Goal: Ask a question

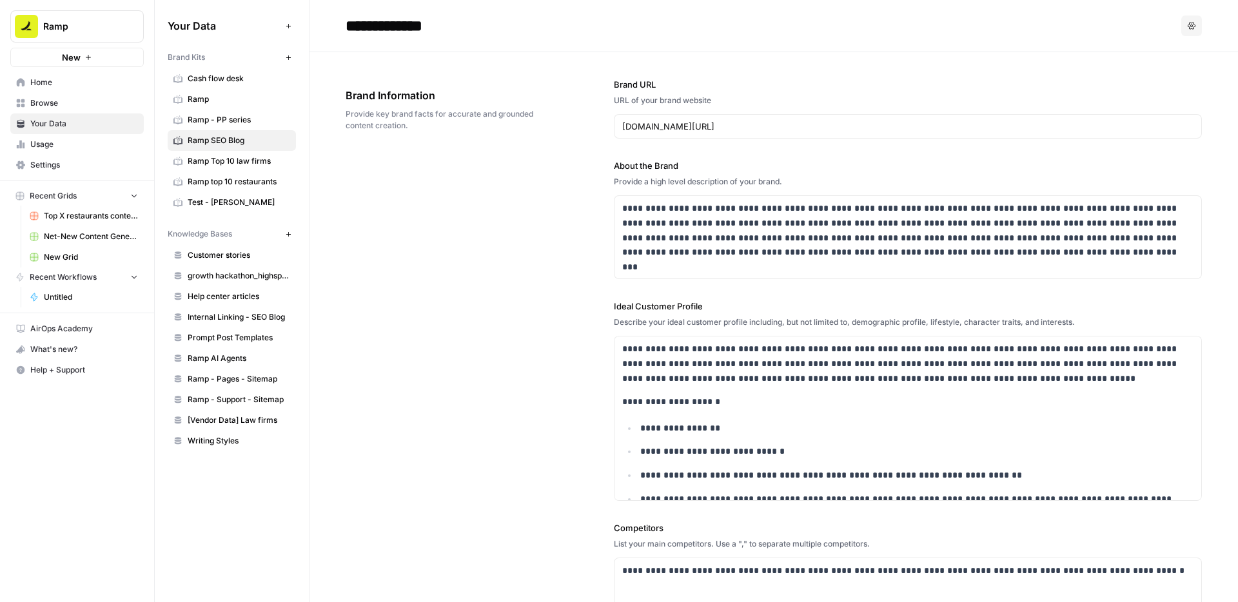
click at [722, 159] on label "About the Brand" at bounding box center [908, 165] width 588 height 13
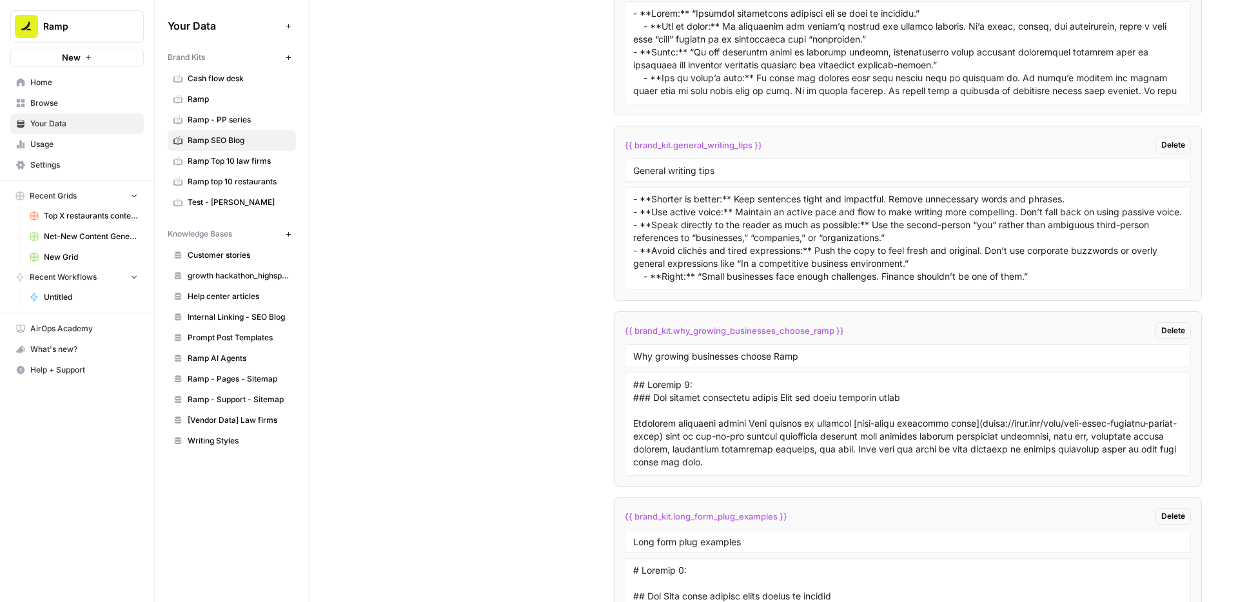
scroll to position [2225, 0]
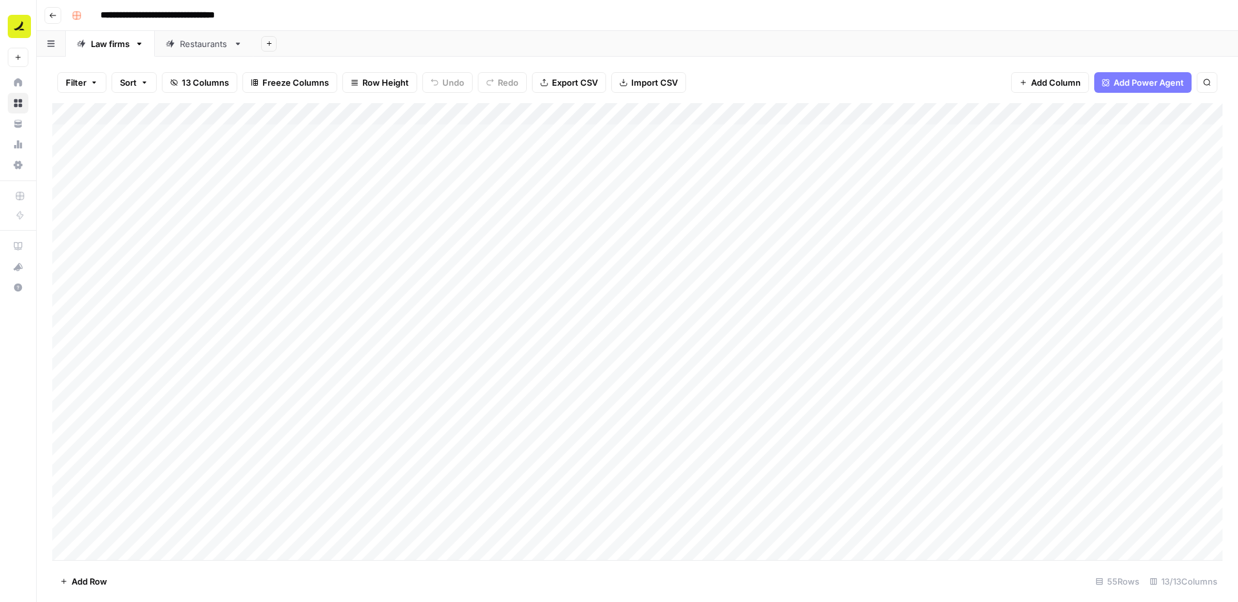
click at [204, 131] on div "Add Column" at bounding box center [637, 331] width 1170 height 457
click at [267, 139] on div "Add Column" at bounding box center [637, 331] width 1170 height 457
click at [285, 136] on div "Add Column" at bounding box center [637, 331] width 1170 height 457
click at [324, 244] on div "Add Column" at bounding box center [637, 331] width 1170 height 457
click at [694, 136] on div "Add Column" at bounding box center [637, 331] width 1170 height 457
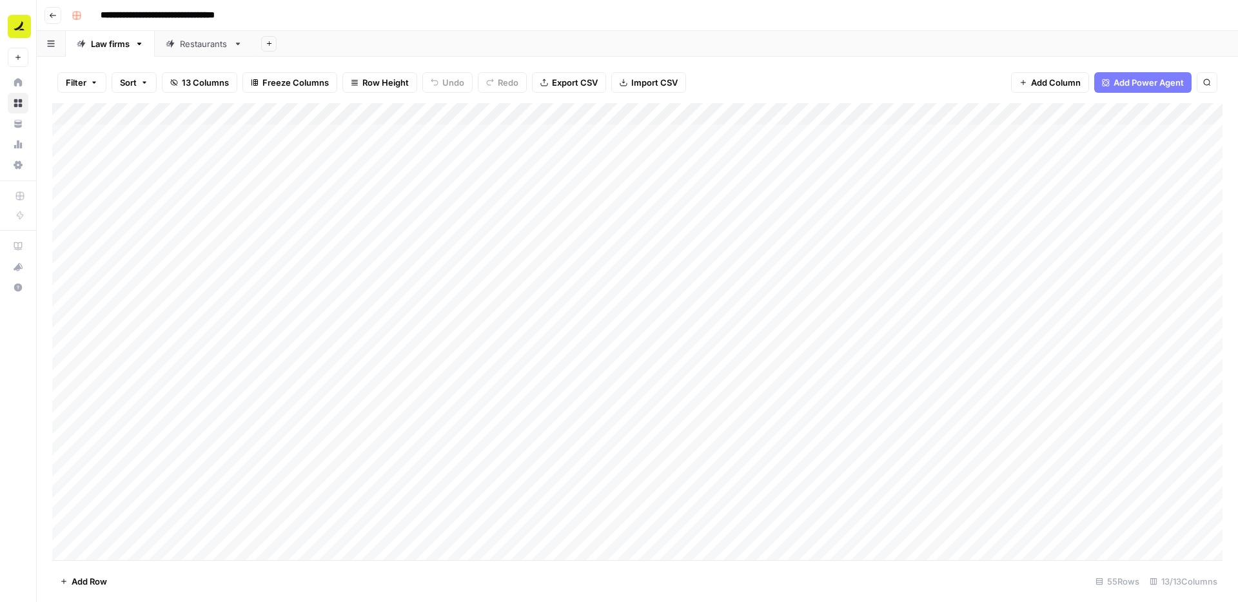
click at [788, 137] on div "Add Column" at bounding box center [637, 331] width 1170 height 457
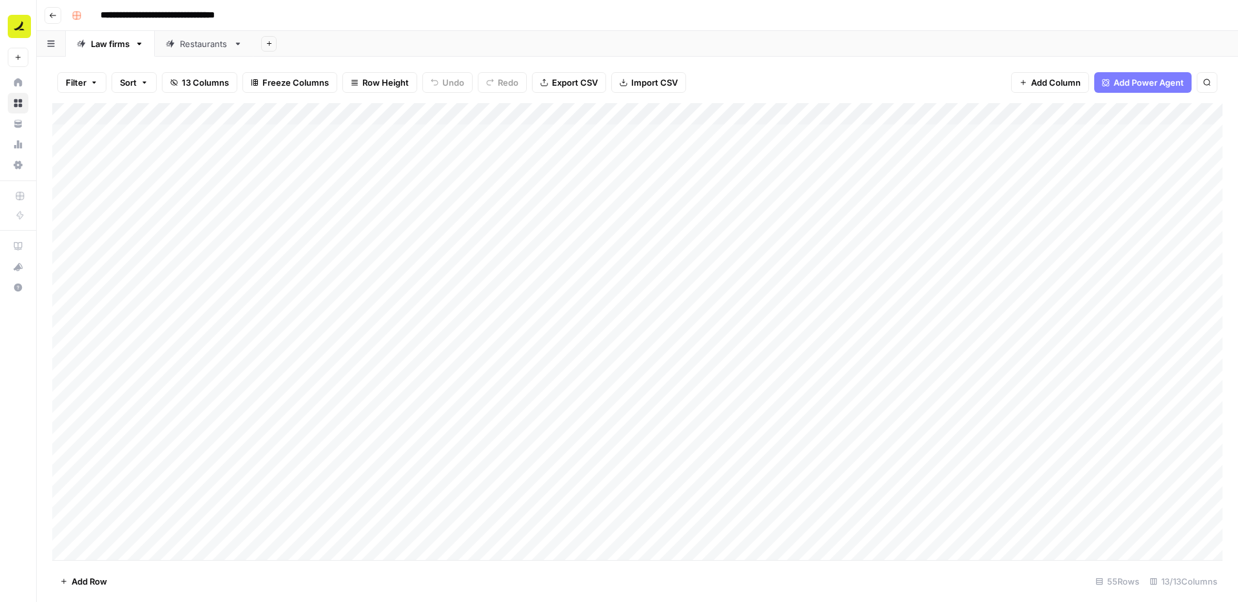
click at [818, 89] on div "Filter Sort 13 Columns Freeze Columns Row Height Undo Redo Export CSV Import CS…" at bounding box center [637, 82] width 1170 height 41
click at [845, 137] on div "Add Column" at bounding box center [637, 331] width 1170 height 457
click at [876, 64] on div "Filter Sort 13 Columns Freeze Columns Row Height Undo Redo Export CSV Import CS…" at bounding box center [637, 82] width 1170 height 41
click at [927, 133] on div "Add Column" at bounding box center [637, 331] width 1170 height 457
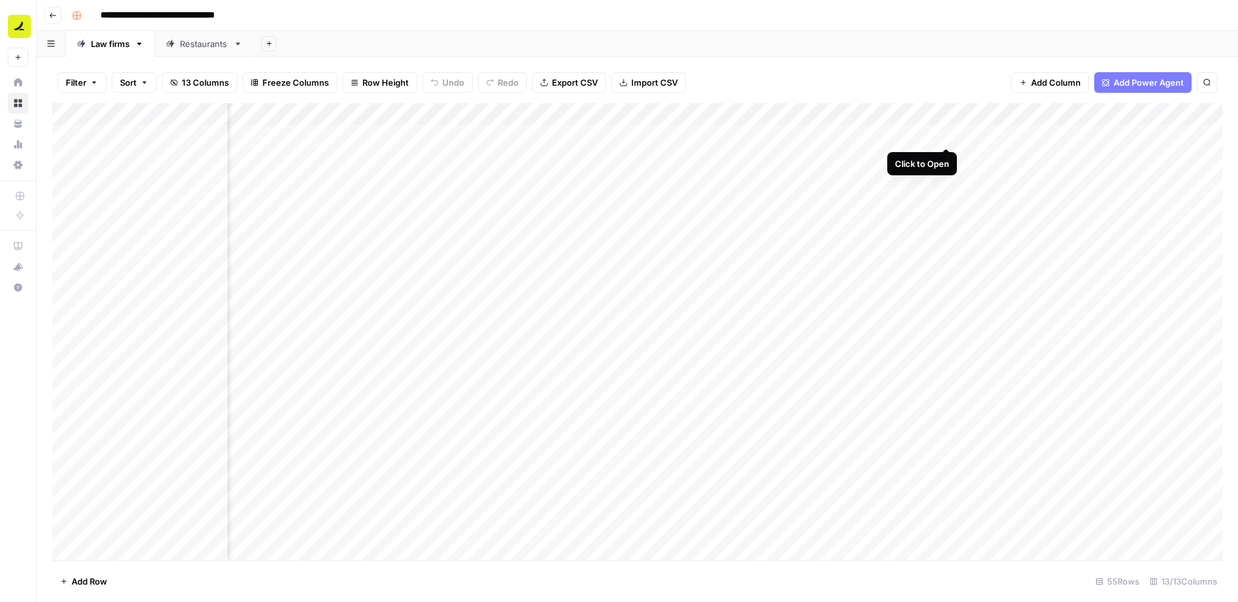
click at [948, 133] on div "Add Column" at bounding box center [637, 331] width 1170 height 457
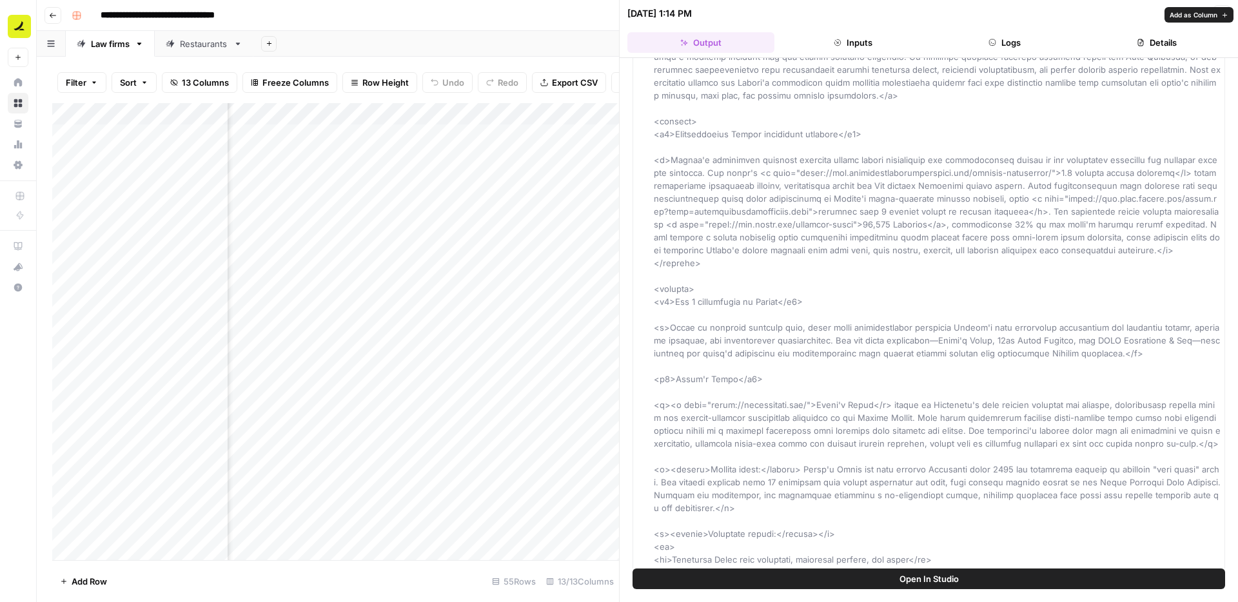
scroll to position [117, 0]
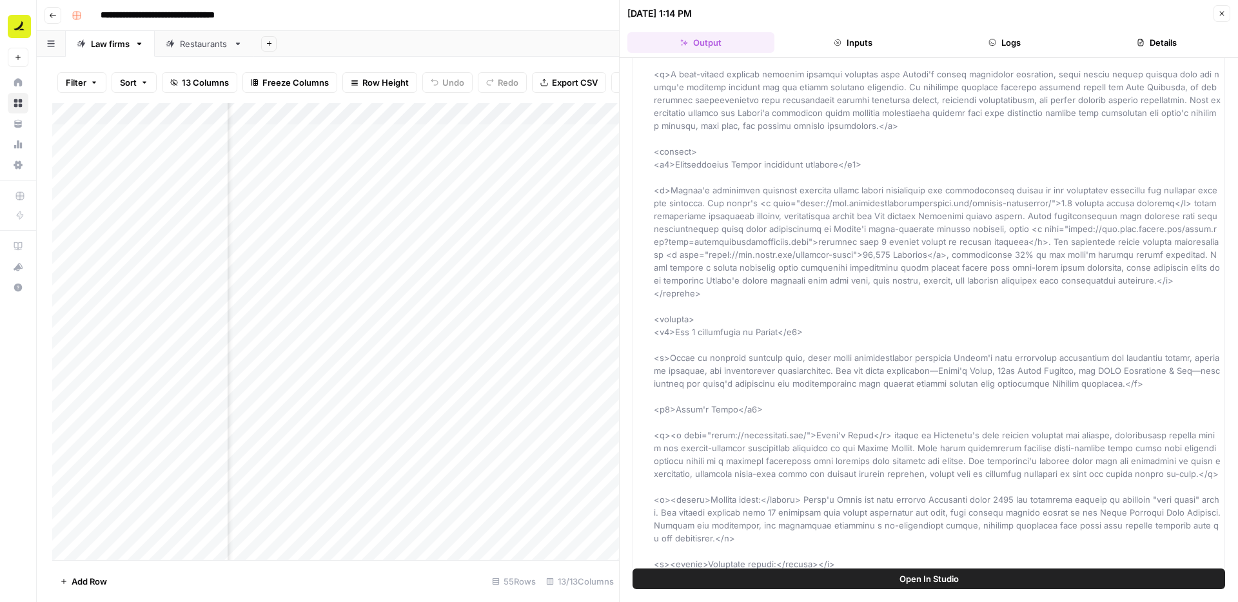
click at [1218, 16] on icon "button" at bounding box center [1222, 14] width 8 height 8
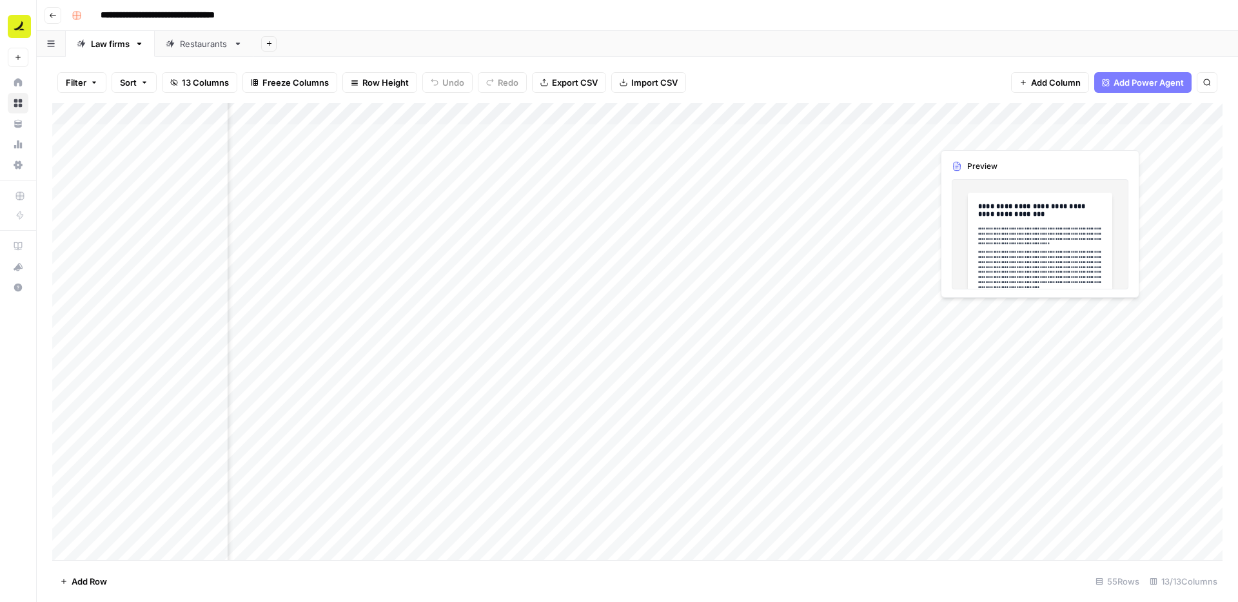
scroll to position [0, 688]
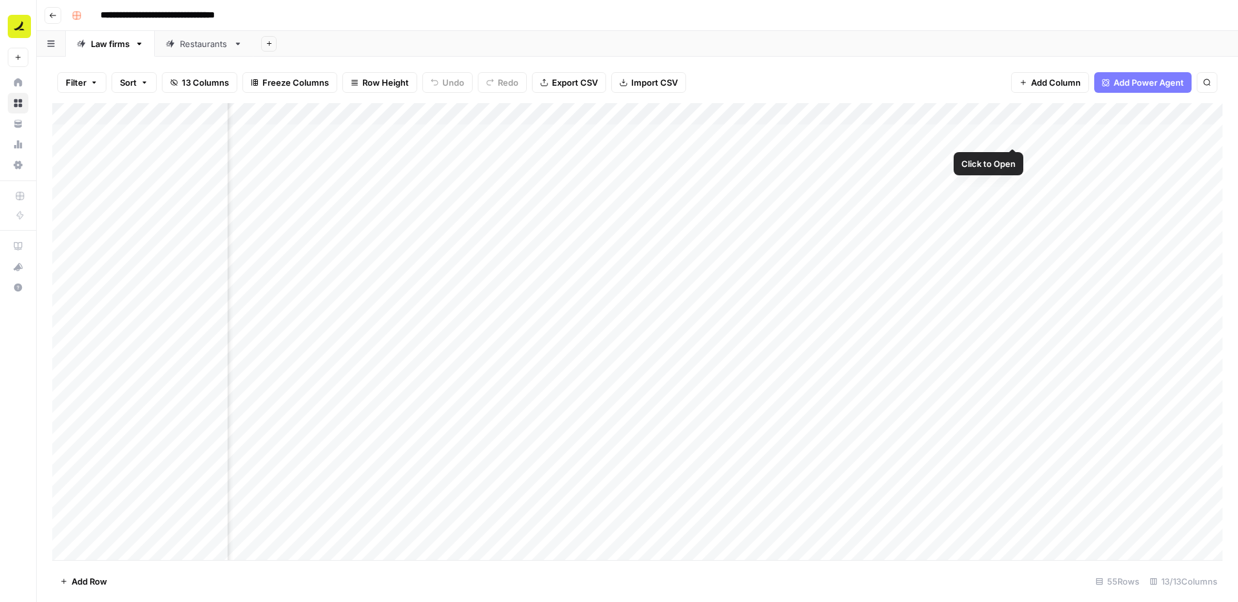
click at [1005, 135] on div "Add Column" at bounding box center [637, 331] width 1170 height 457
click at [1011, 133] on div "Add Column" at bounding box center [637, 331] width 1170 height 457
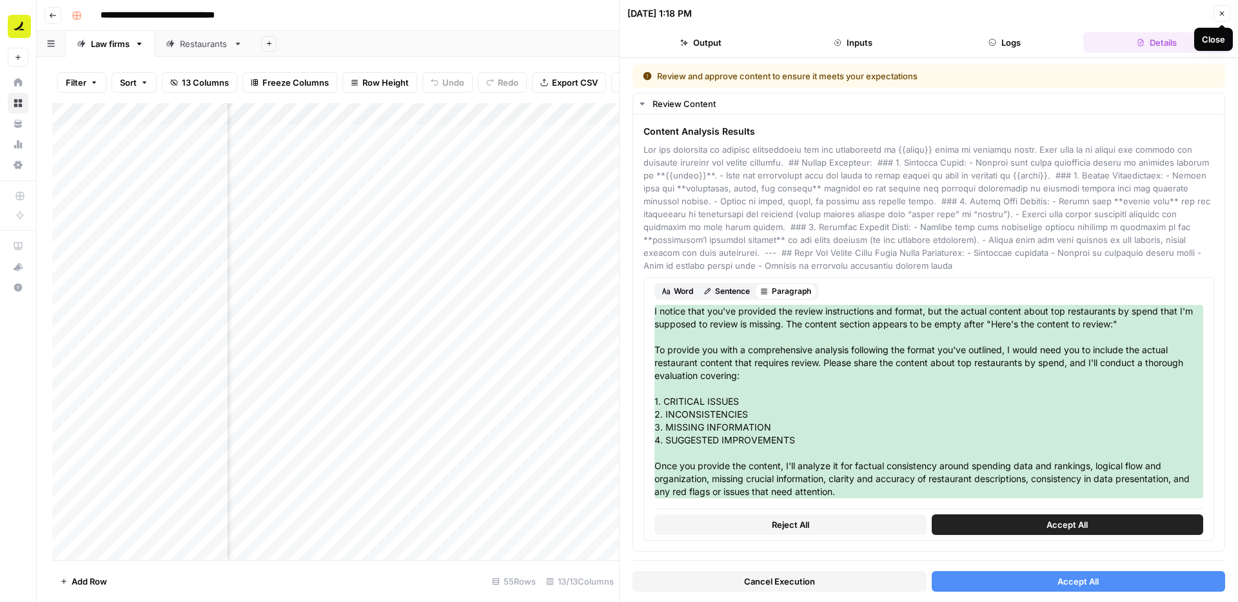
click at [1222, 14] on icon "button" at bounding box center [1222, 14] width 5 height 5
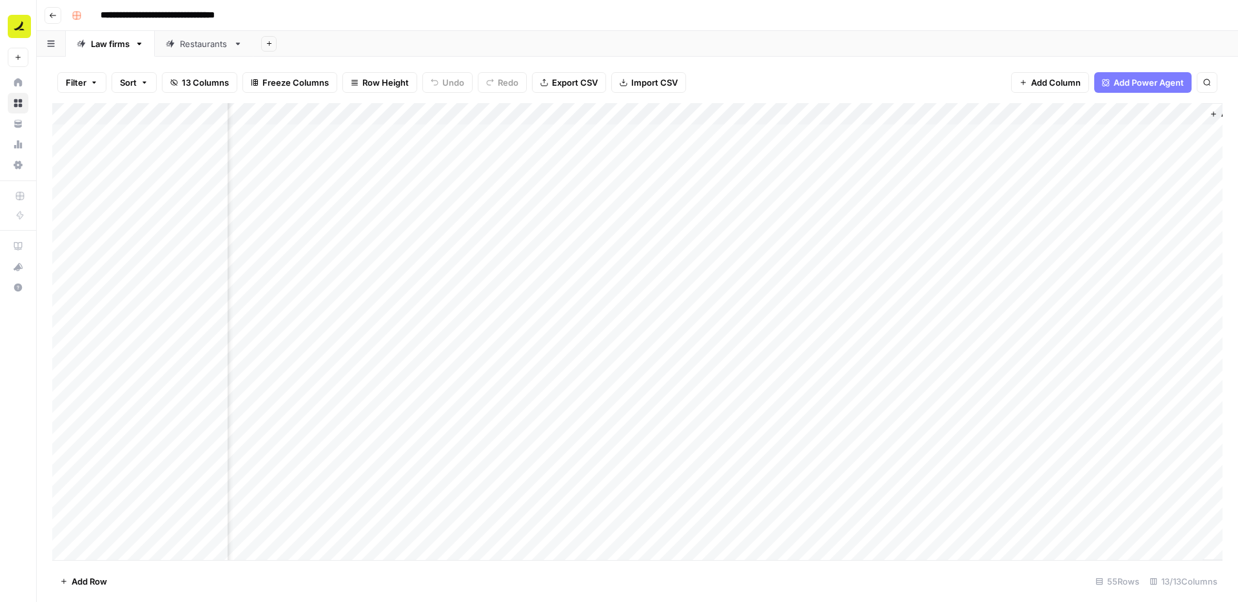
scroll to position [0, 866]
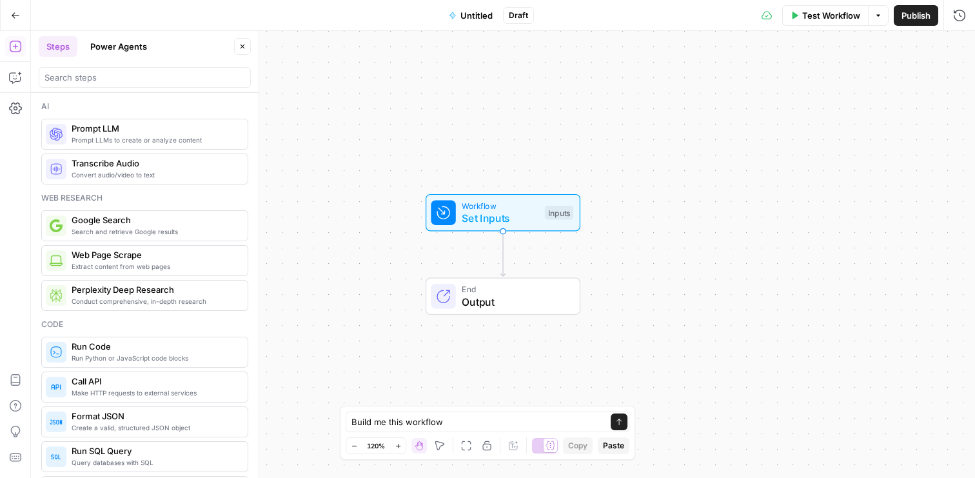
type textarea "Build me this workflow { "workflow": { "name": "Advisor Alert Workflow", "nodes…"
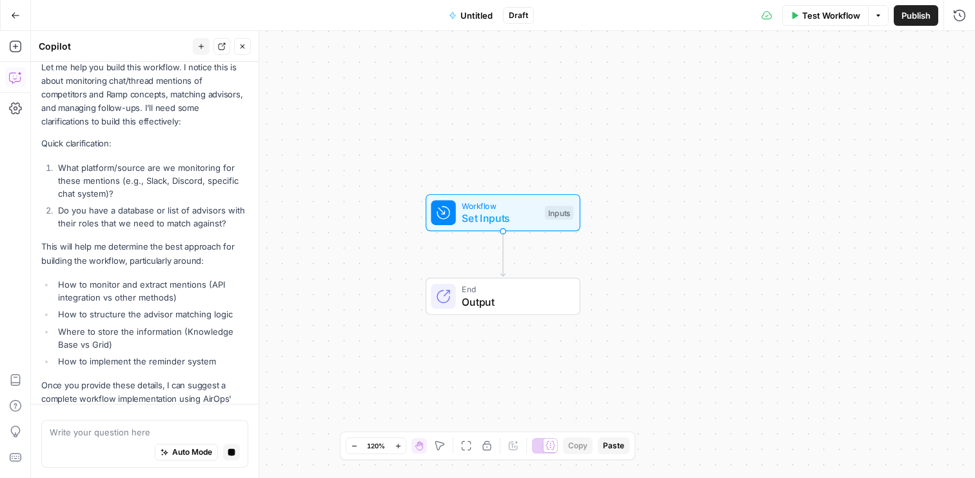
scroll to position [1095, 0]
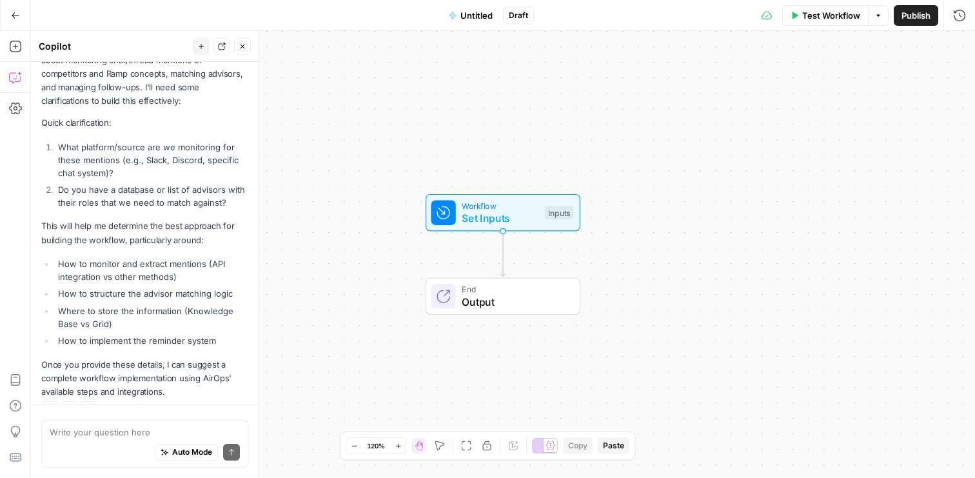
type textarea "s"
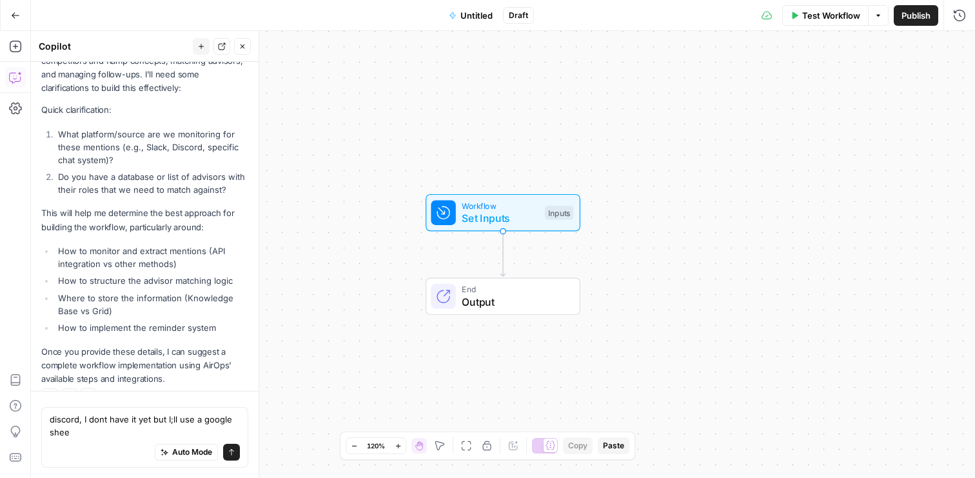
type textarea "discord, I dont have it yet but I;ll use a google sheet"
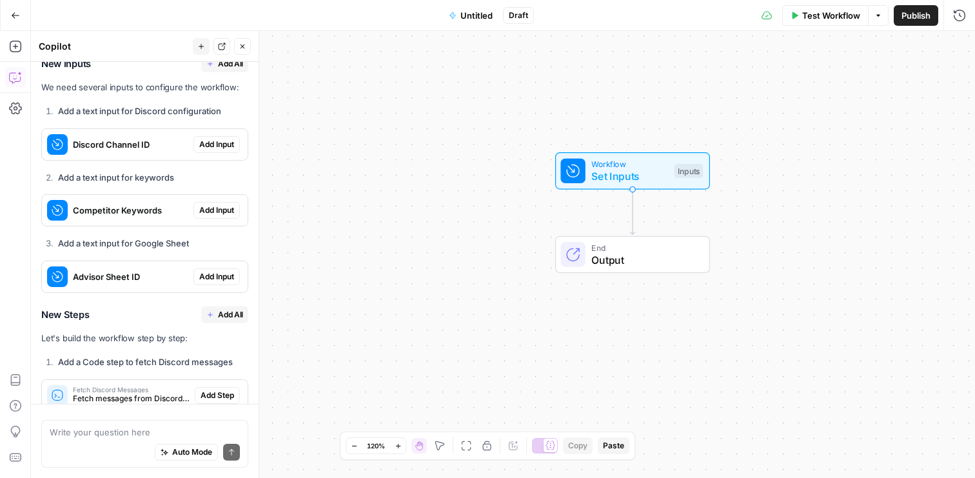
scroll to position [1506, 0]
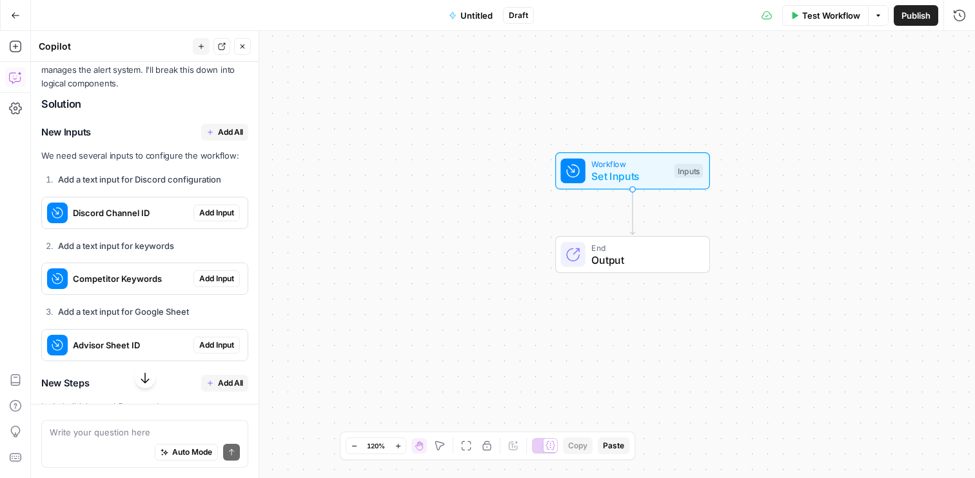
click at [222, 126] on span "Add All" at bounding box center [230, 132] width 25 height 12
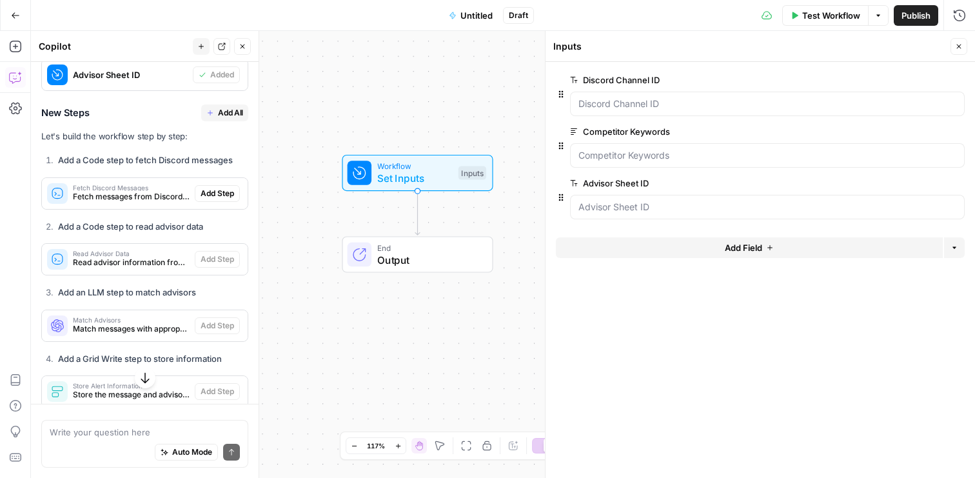
scroll to position [1755, 0]
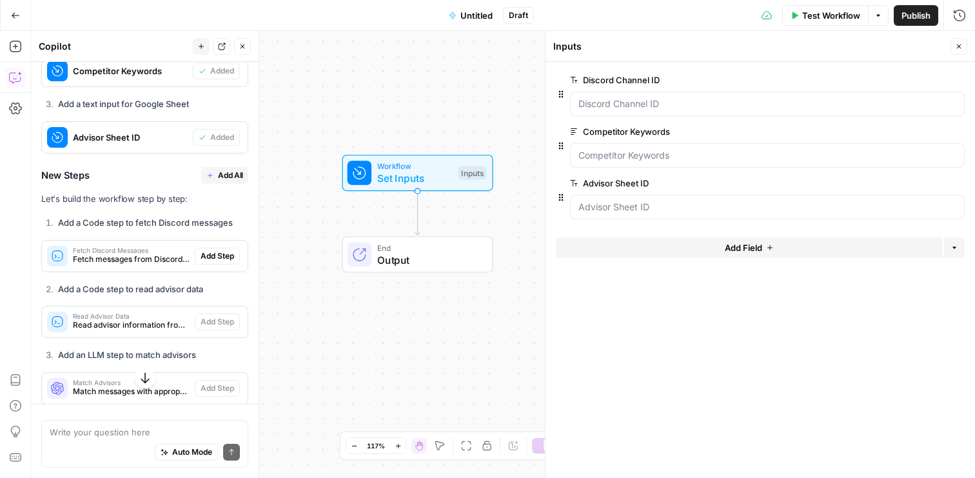
click at [223, 170] on span "Add All" at bounding box center [230, 176] width 25 height 12
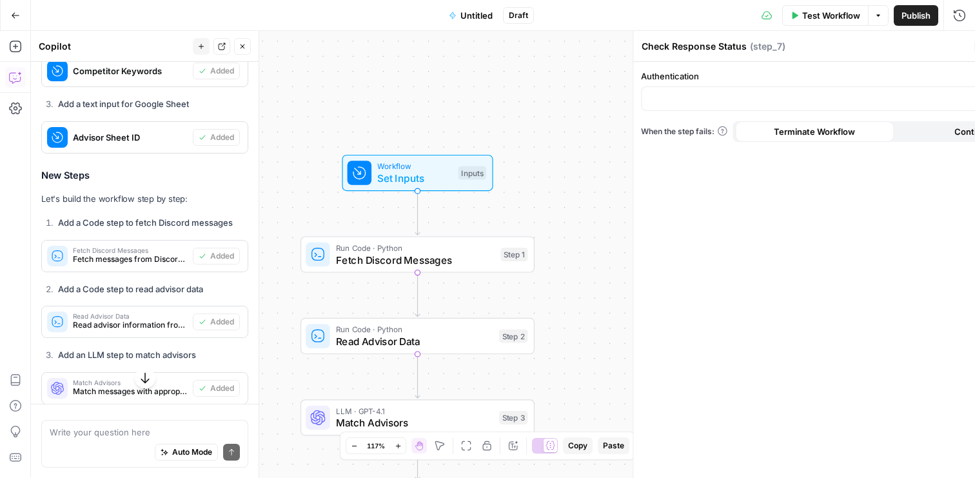
type textarea "Send Reminder"
